Goal: Task Accomplishment & Management: Manage account settings

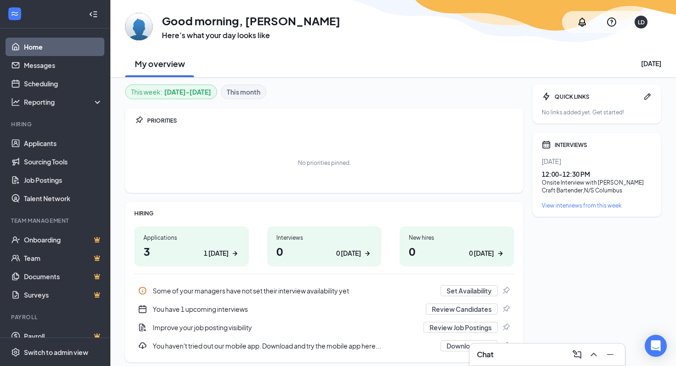
click at [318, 248] on h1 "0 0 today" at bounding box center [324, 252] width 96 height 16
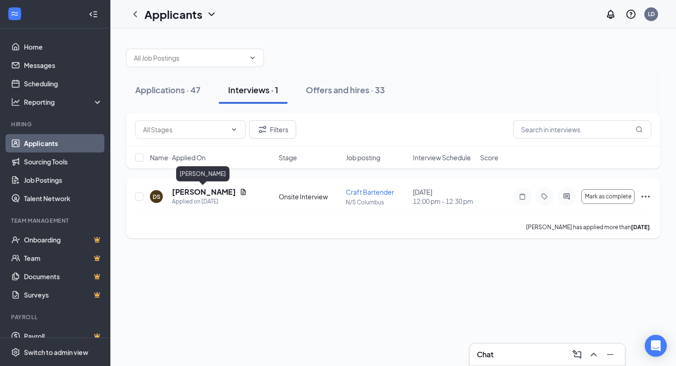
click at [214, 194] on h5 "[PERSON_NAME]" at bounding box center [204, 192] width 64 height 10
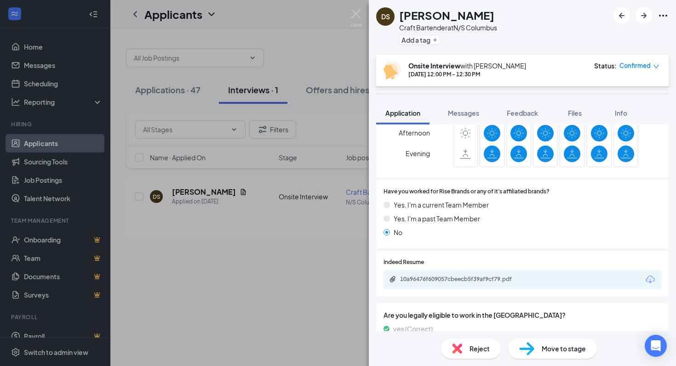
scroll to position [311, 0]
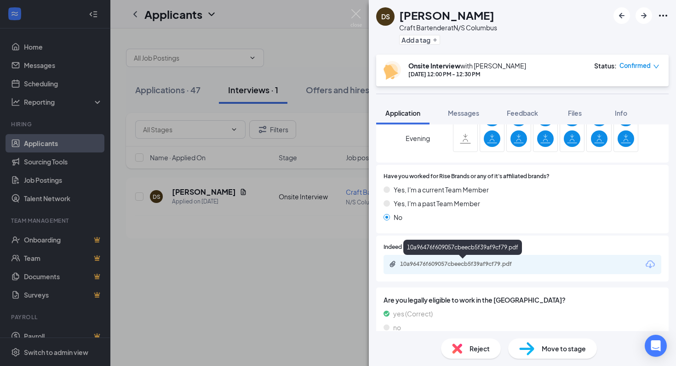
click at [495, 266] on div "10a96476f609057cbeecb5f39af9cf79.pdf" at bounding box center [464, 264] width 129 height 7
click at [355, 13] on img at bounding box center [355, 18] width 11 height 18
